Goal: Task Accomplishment & Management: Manage account settings

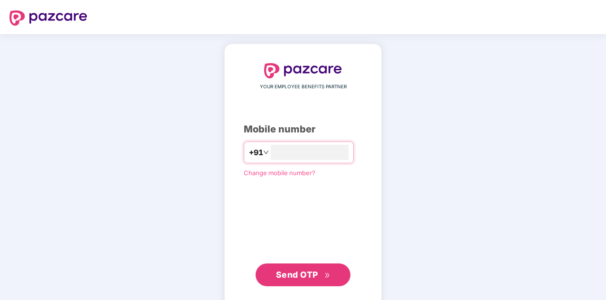
type input "**********"
click at [313, 274] on span "Send OTP" at bounding box center [297, 273] width 42 height 10
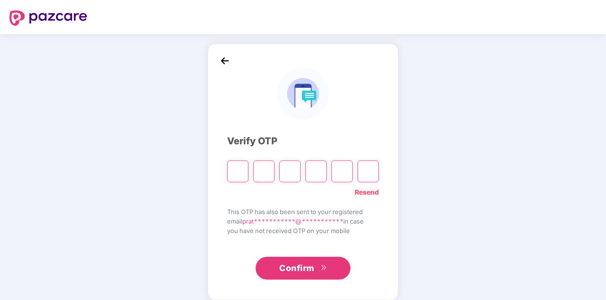
type input "*"
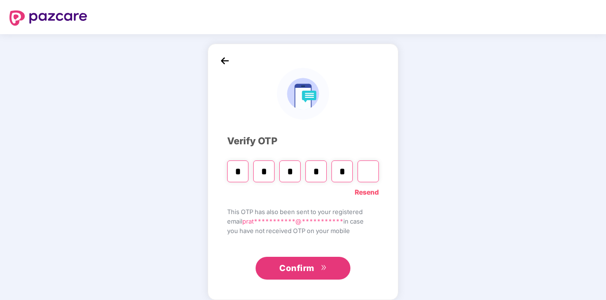
type input "*"
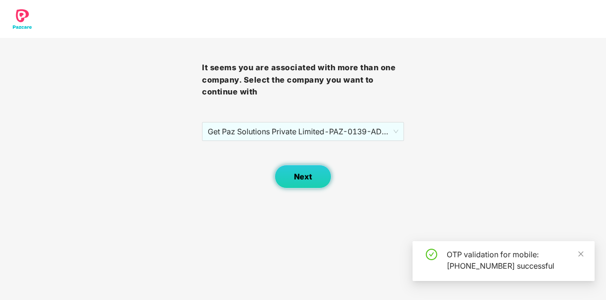
click at [303, 172] on span "Next" at bounding box center [303, 176] width 18 height 9
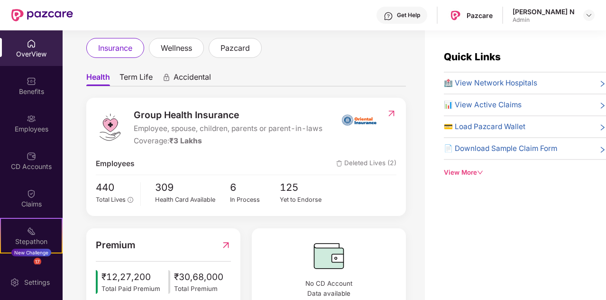
scroll to position [53, 0]
click at [35, 120] on div "Employees" at bounding box center [31, 123] width 63 height 36
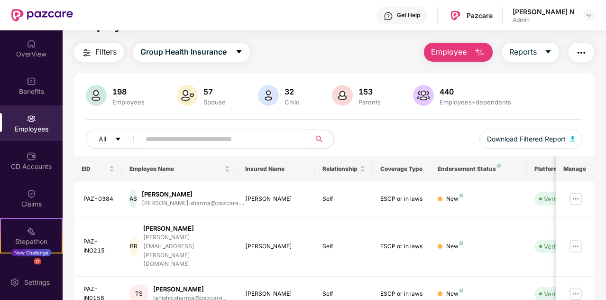
scroll to position [24, 0]
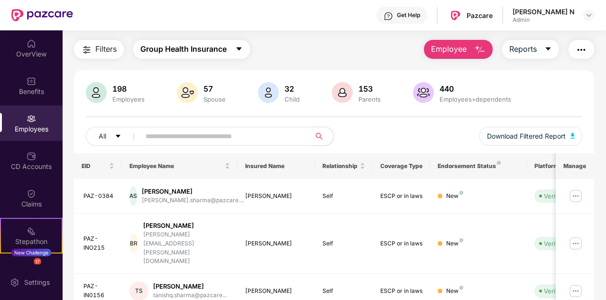
click at [233, 48] on button "Group Health Insurance" at bounding box center [191, 49] width 117 height 19
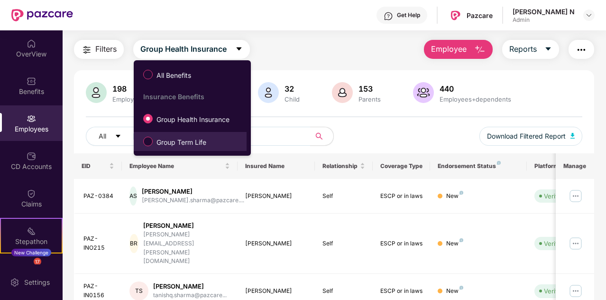
click at [217, 147] on span "Group Term Life" at bounding box center [189, 141] width 103 height 16
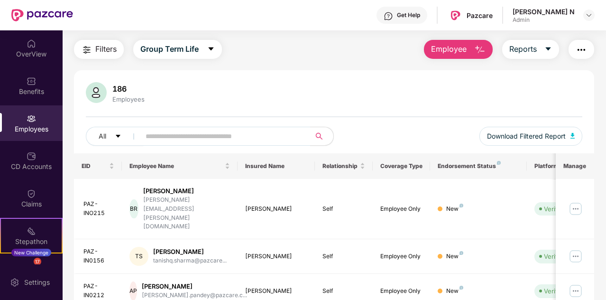
click at [585, 50] on img "button" at bounding box center [581, 49] width 11 height 11
click at [346, 90] on div "186 Employees" at bounding box center [334, 93] width 496 height 23
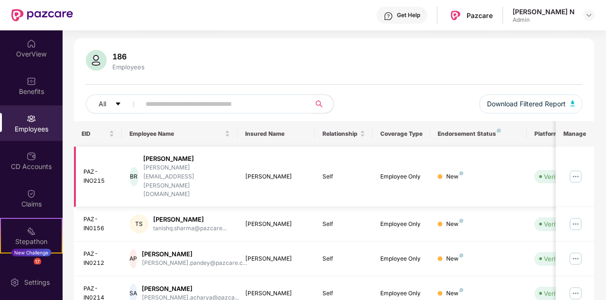
scroll to position [0, 0]
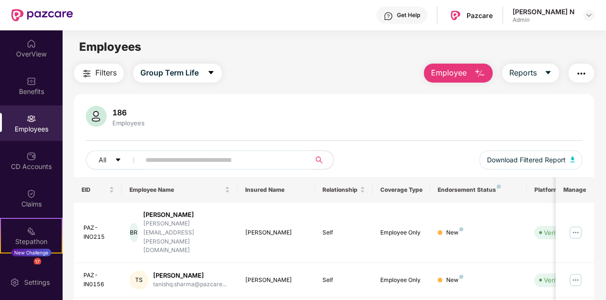
click at [577, 75] on img "button" at bounding box center [581, 73] width 11 height 11
click at [547, 160] on span "Download Filtered Report" at bounding box center [526, 160] width 79 height 10
click at [208, 159] on input "text" at bounding box center [222, 160] width 152 height 14
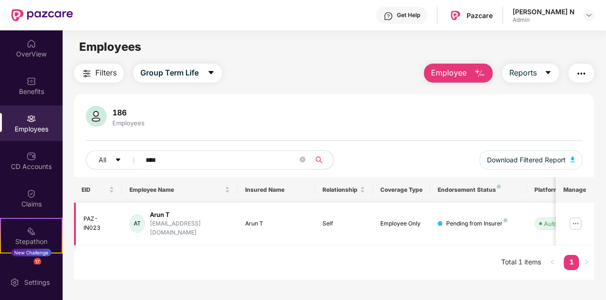
type input "****"
click at [213, 78] on button "Group Term Life" at bounding box center [177, 73] width 89 height 19
click at [592, 16] on img at bounding box center [589, 15] width 8 height 8
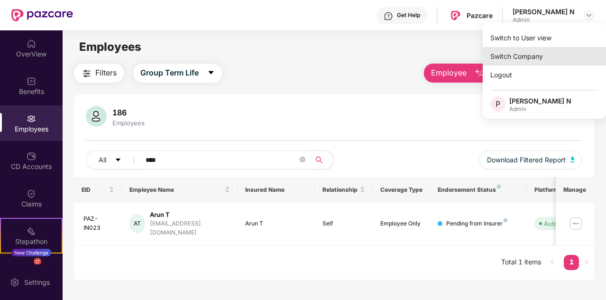
click at [528, 54] on div "Switch Company" at bounding box center [544, 56] width 123 height 18
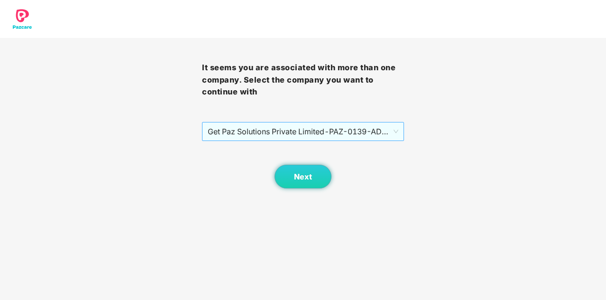
click at [364, 133] on span "Get Paz Solutions Private Limited - PAZ-0139 - ADMIN" at bounding box center [303, 131] width 191 height 18
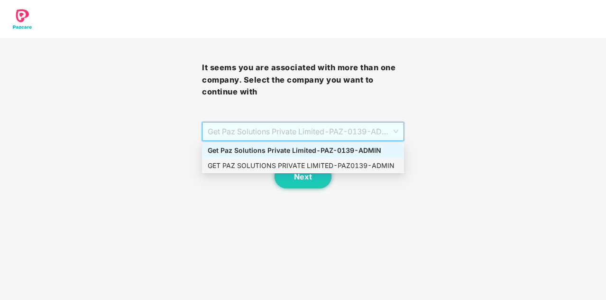
click at [331, 165] on div "GET PAZ SOLUTIONS PRIVATE LIMITED - PAZ0139 - ADMIN" at bounding box center [303, 165] width 191 height 10
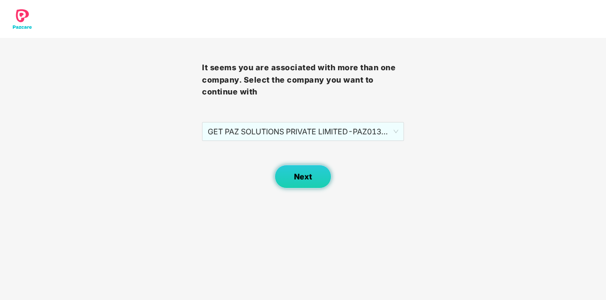
click at [319, 177] on button "Next" at bounding box center [303, 177] width 57 height 24
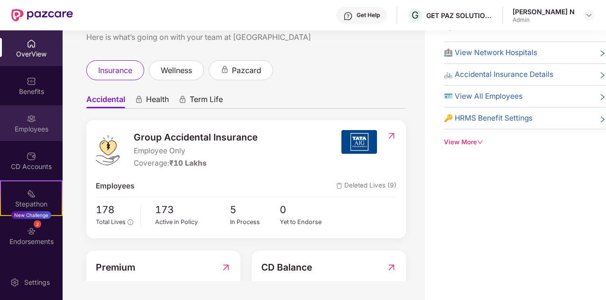
click at [28, 128] on div "Employees" at bounding box center [31, 128] width 63 height 9
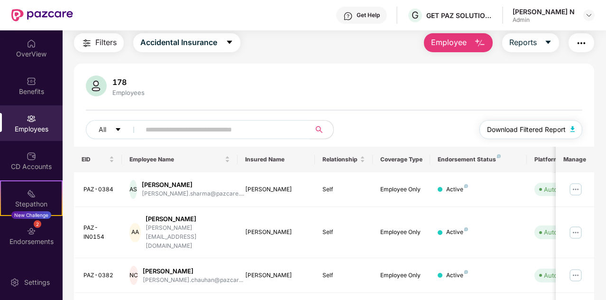
click at [527, 127] on span "Download Filtered Report" at bounding box center [526, 129] width 79 height 10
click at [471, 45] on button "Employee" at bounding box center [458, 42] width 69 height 19
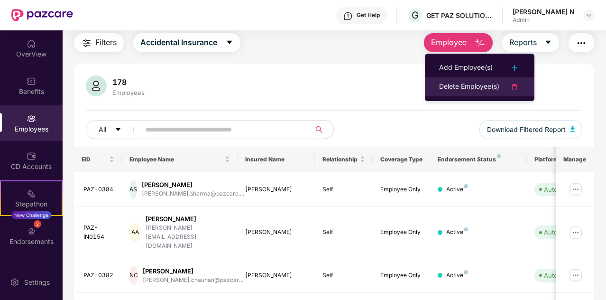
click at [467, 84] on div "Delete Employee(s)" at bounding box center [469, 86] width 60 height 11
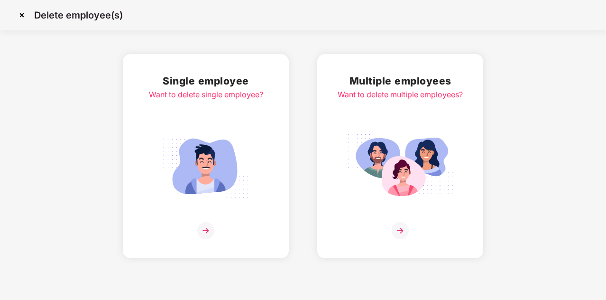
click at [398, 228] on img at bounding box center [400, 230] width 17 height 17
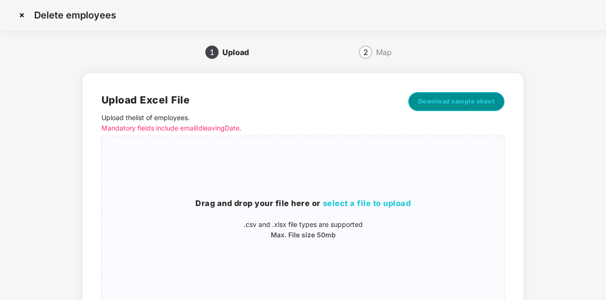
click at [446, 101] on span "Download sample sheet" at bounding box center [456, 101] width 77 height 9
click at [361, 205] on span "select a file to upload" at bounding box center [367, 202] width 88 height 9
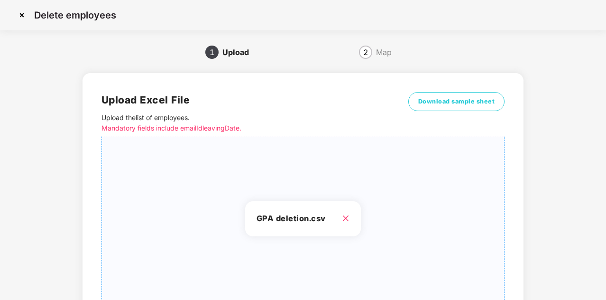
scroll to position [80, 0]
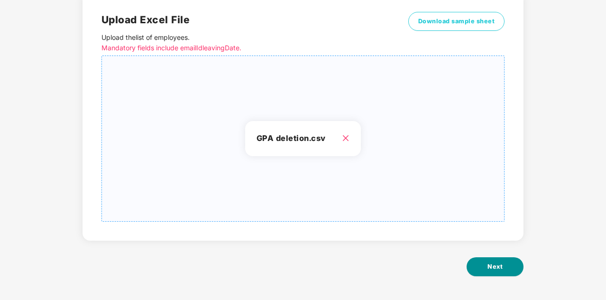
click at [509, 264] on button "Next" at bounding box center [495, 266] width 57 height 19
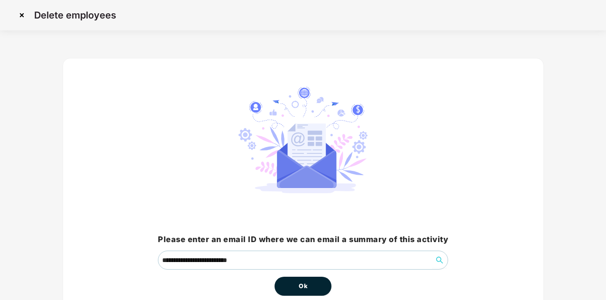
scroll to position [50, 0]
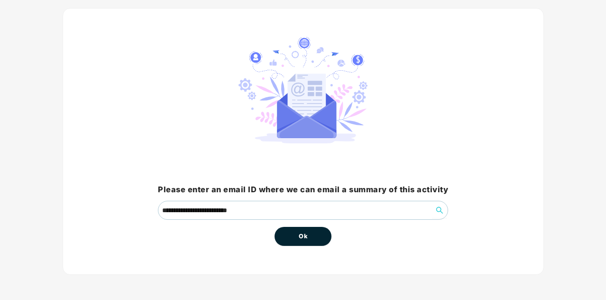
click at [317, 233] on button "Ok" at bounding box center [303, 236] width 57 height 19
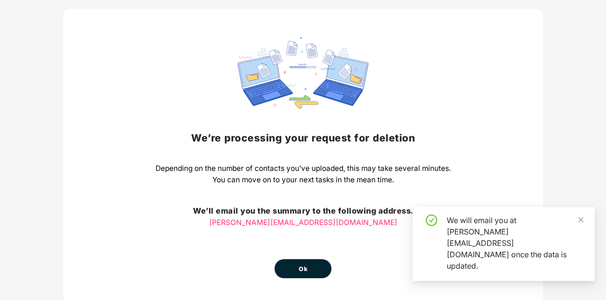
click at [311, 272] on button "Ok" at bounding box center [303, 268] width 57 height 19
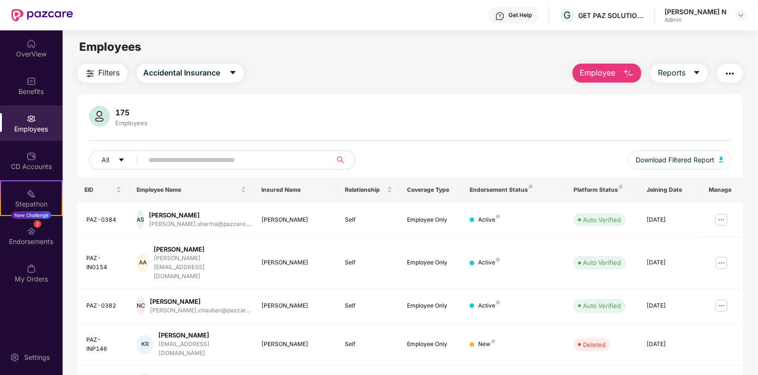
drag, startPoint x: 436, startPoint y: 26, endPoint x: 430, endPoint y: 140, distance: 114.0
click at [430, 140] on div at bounding box center [410, 140] width 642 height 1
click at [22, 122] on div "Employees" at bounding box center [31, 123] width 63 height 36
click at [237, 166] on input "text" at bounding box center [234, 160] width 170 height 14
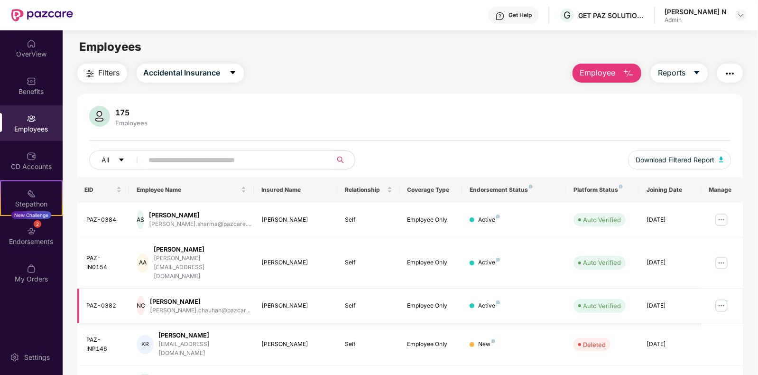
click at [605, 298] on img at bounding box center [721, 305] width 15 height 15
click at [386, 103] on div "175 Employees All Download Filtered Report EID Employee Name Insured Name Relat…" at bounding box center [410, 366] width 666 height 545
